Goal: Information Seeking & Learning: Learn about a topic

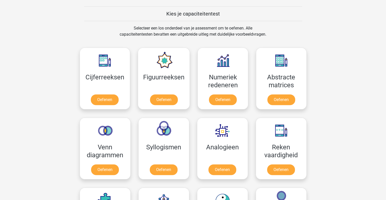
scroll to position [204, 0]
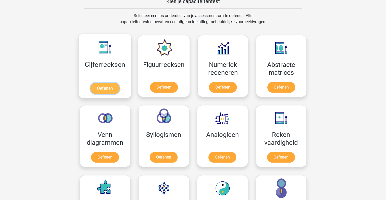
click at [108, 86] on link "Oefenen" at bounding box center [104, 88] width 29 height 11
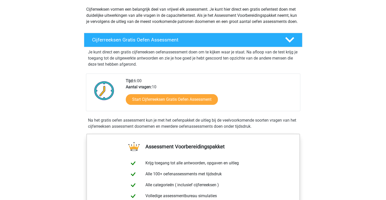
scroll to position [77, 0]
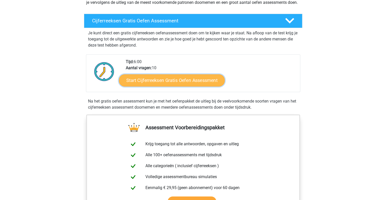
click at [184, 85] on link "Start Cijferreeksen Gratis Oefen Assessment" at bounding box center [172, 80] width 106 height 12
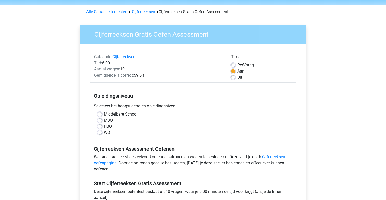
scroll to position [51, 0]
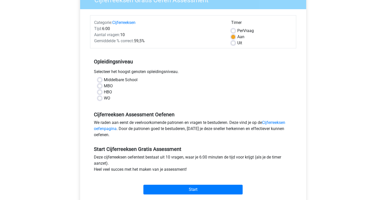
click at [102, 85] on div "MBO" at bounding box center [193, 86] width 191 height 6
click at [104, 86] on label "MBO" at bounding box center [108, 86] width 9 height 6
click at [101, 86] on input "MBO" at bounding box center [100, 85] width 4 height 5
radio input "true"
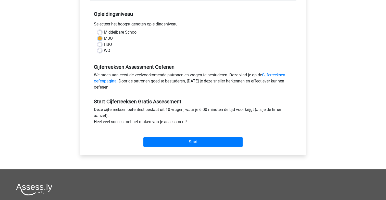
scroll to position [102, 0]
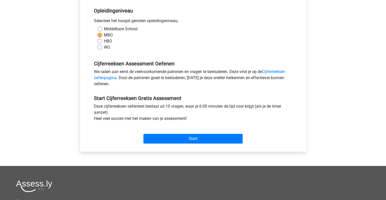
click at [104, 41] on label "HBO" at bounding box center [108, 41] width 8 height 6
click at [101, 41] on input "HBO" at bounding box center [100, 40] width 4 height 5
radio input "true"
click at [103, 36] on div "MBO" at bounding box center [193, 35] width 191 height 6
click at [104, 35] on label "MBO" at bounding box center [108, 35] width 9 height 6
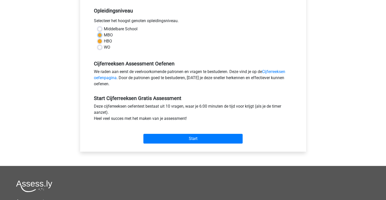
click at [98, 35] on input "MBO" at bounding box center [100, 34] width 4 height 5
radio input "true"
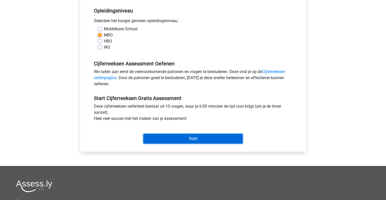
click at [162, 139] on input "Start" at bounding box center [192, 139] width 99 height 10
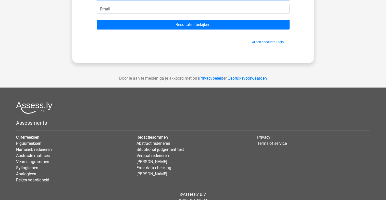
scroll to position [37, 0]
